Goal: Task Accomplishment & Management: Manage account settings

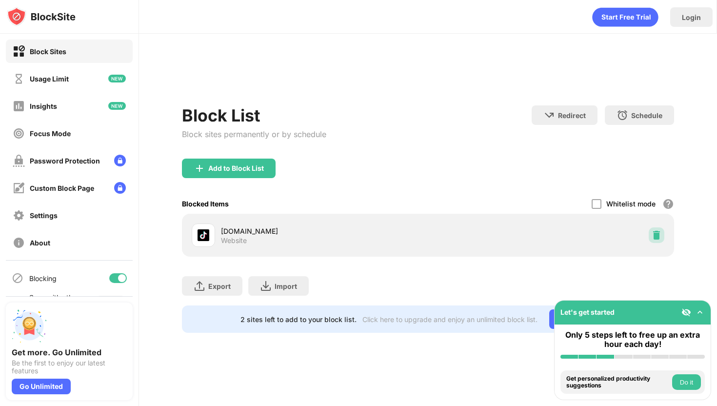
click at [659, 235] on img at bounding box center [657, 235] width 10 height 10
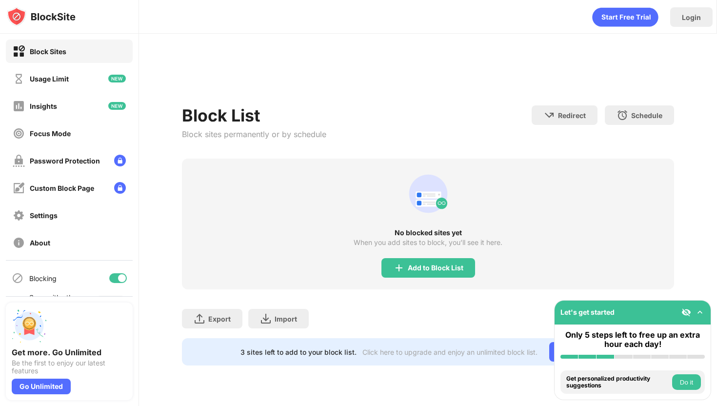
click at [659, 235] on div "No blocked sites yet" at bounding box center [428, 233] width 492 height 8
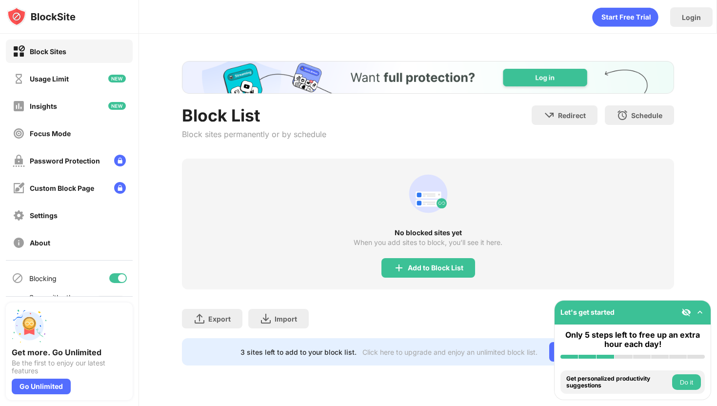
click at [659, 235] on div "No blocked sites yet" at bounding box center [428, 233] width 492 height 8
